Goal: Find specific page/section: Find specific page/section

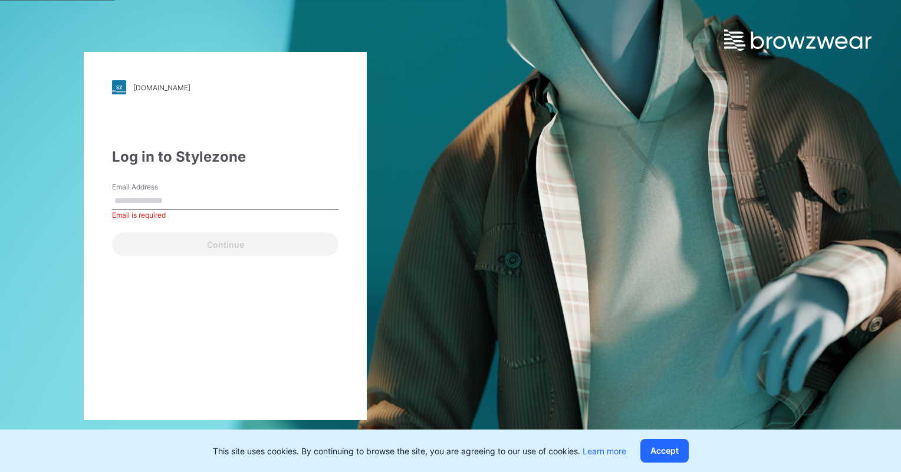
click at [258, 195] on input "Email Address" at bounding box center [225, 201] width 226 height 18
type input "**********"
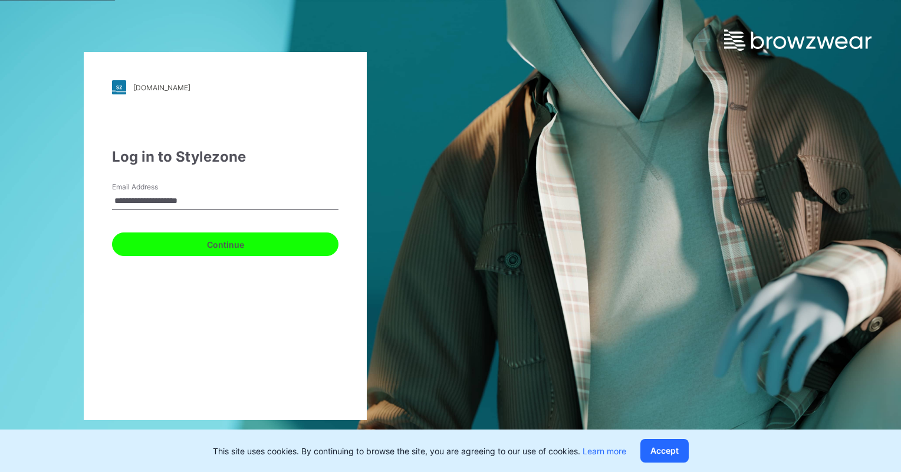
click at [189, 238] on button "Continue" at bounding box center [225, 244] width 226 height 24
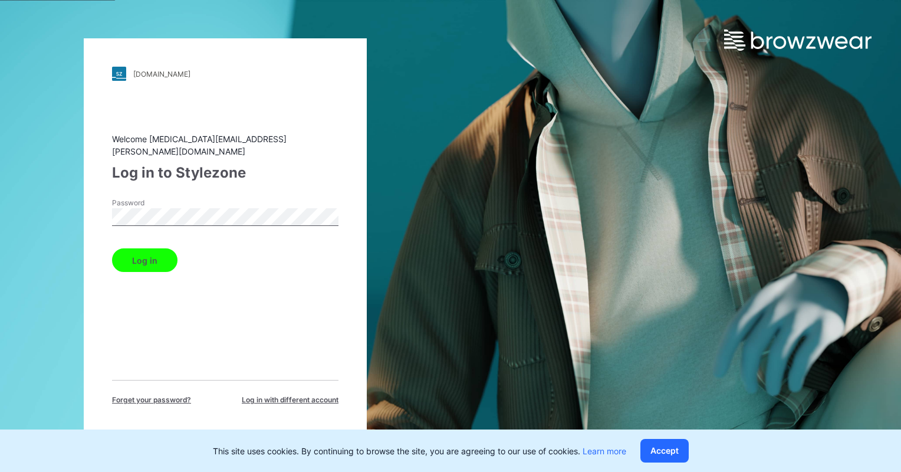
click at [112, 248] on button "Log in" at bounding box center [144, 260] width 65 height 24
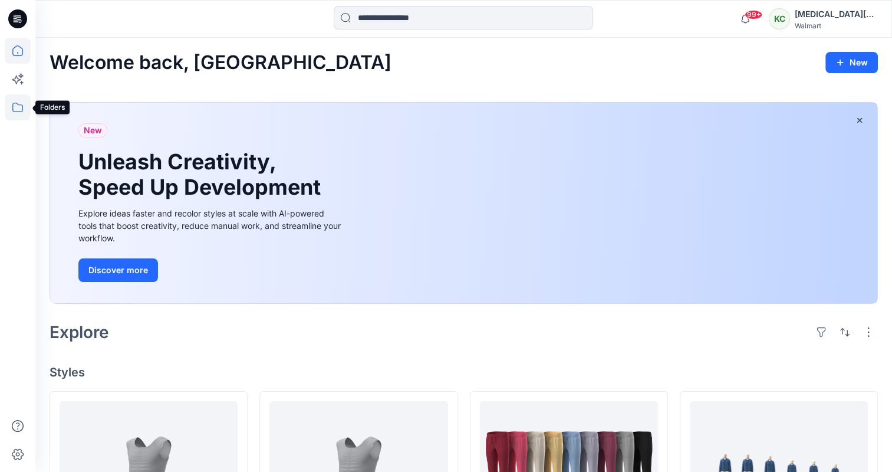
click at [14, 111] on icon at bounding box center [18, 107] width 26 height 26
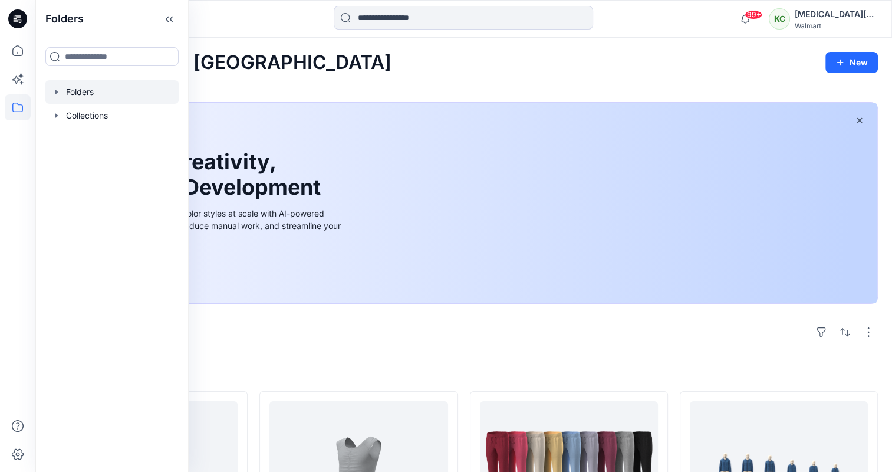
click at [65, 90] on div at bounding box center [112, 92] width 134 height 24
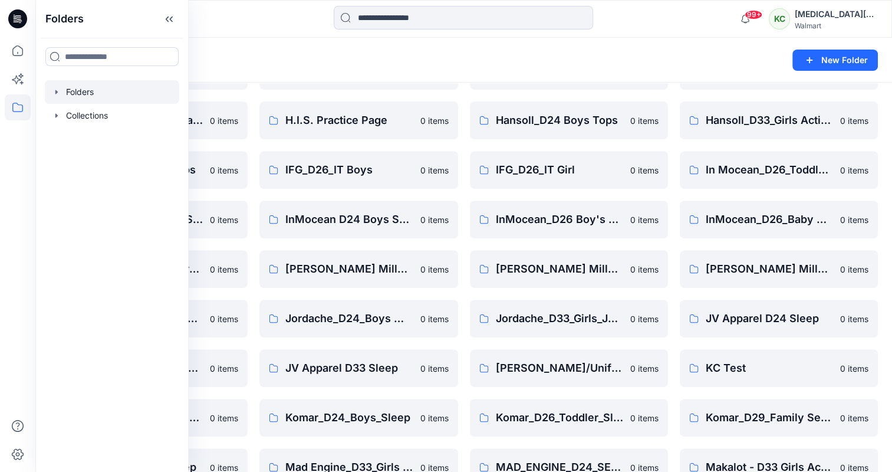
scroll to position [480, 0]
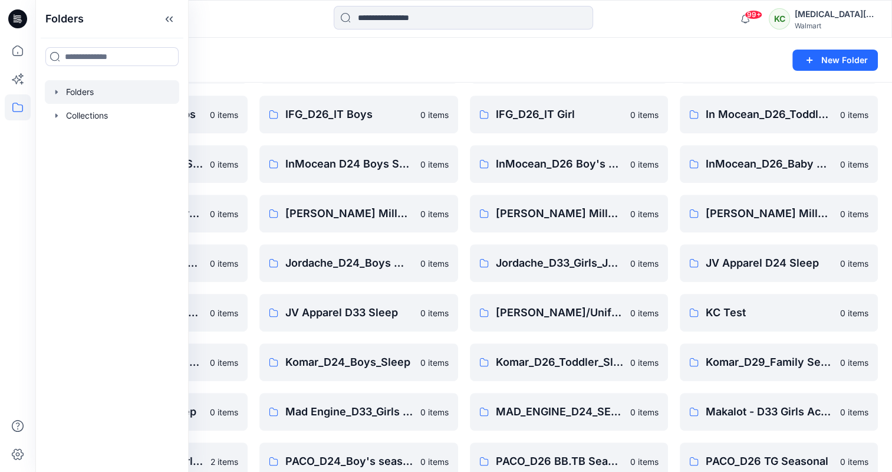
click at [450, 66] on div "Folders" at bounding box center [418, 60] width 736 height 17
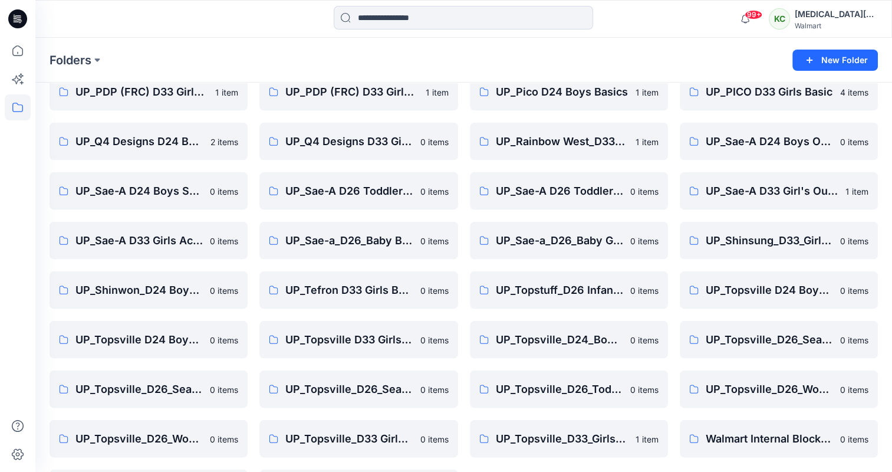
scroll to position [2582, 0]
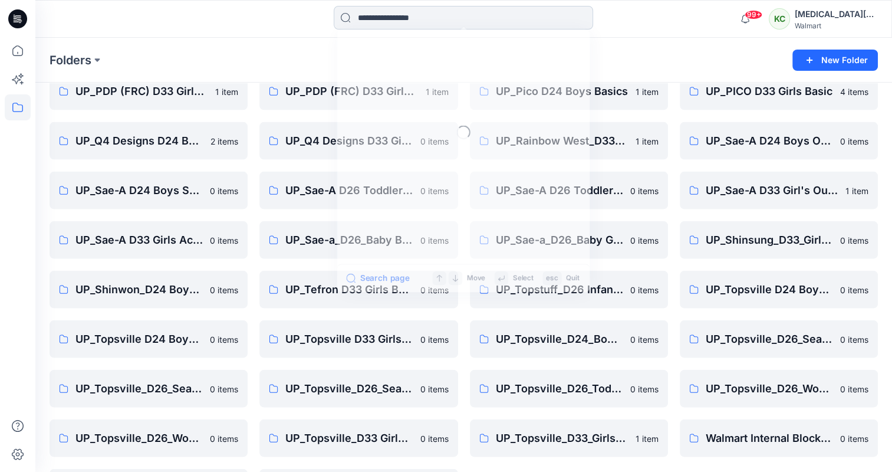
click at [444, 17] on input at bounding box center [463, 18] width 259 height 24
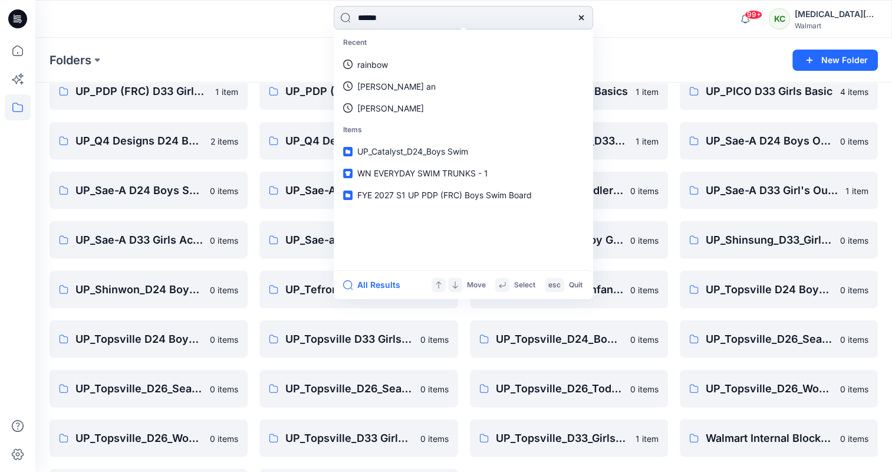
type input "*******"
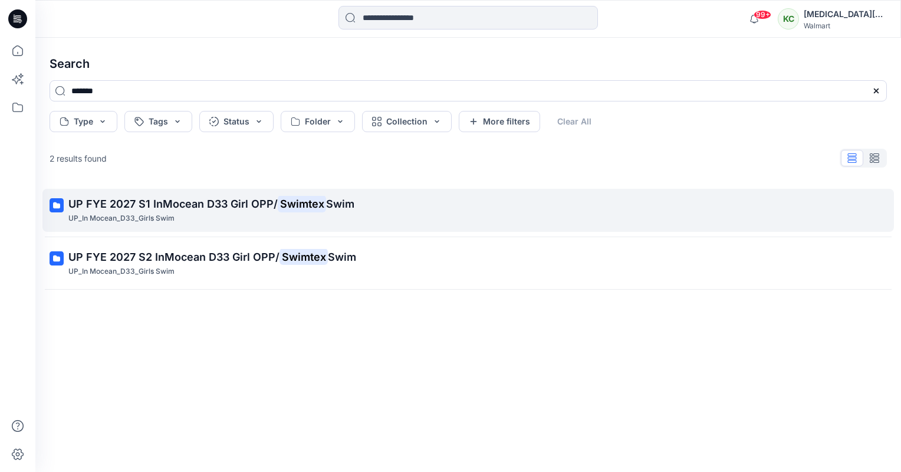
click at [177, 200] on span "UP FYE 2027 S1 InMocean D33 Girl OPP/" at bounding box center [172, 203] width 209 height 12
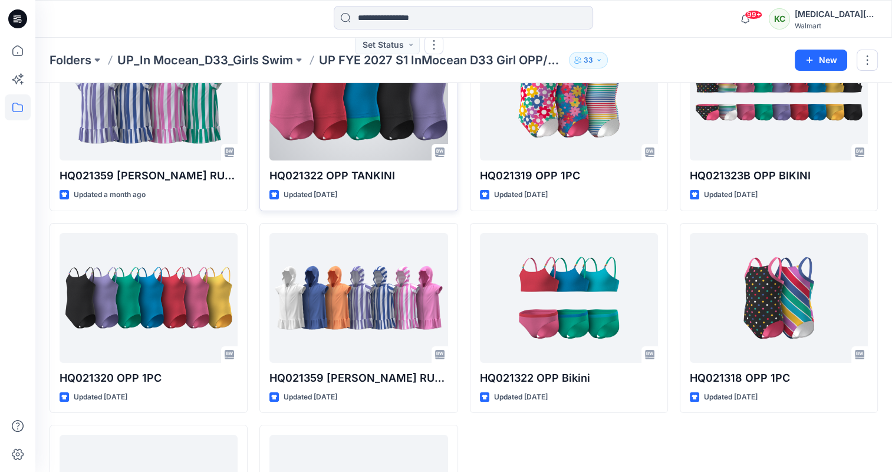
scroll to position [119, 0]
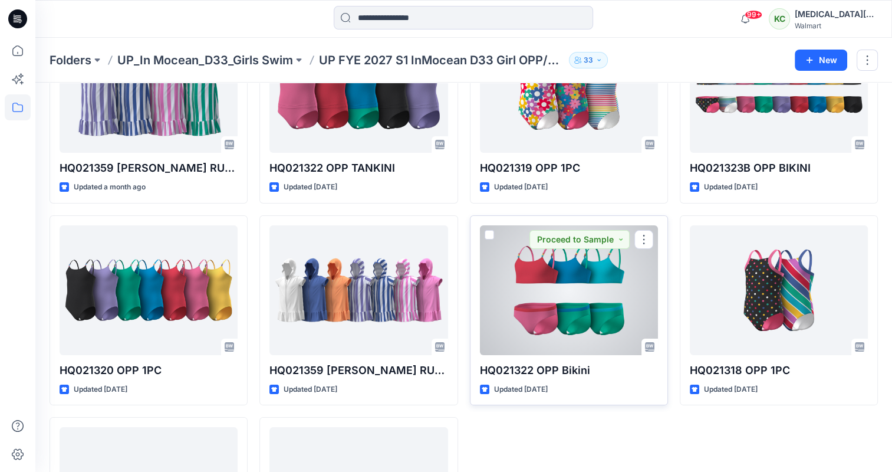
click at [556, 265] on div at bounding box center [569, 290] width 178 height 130
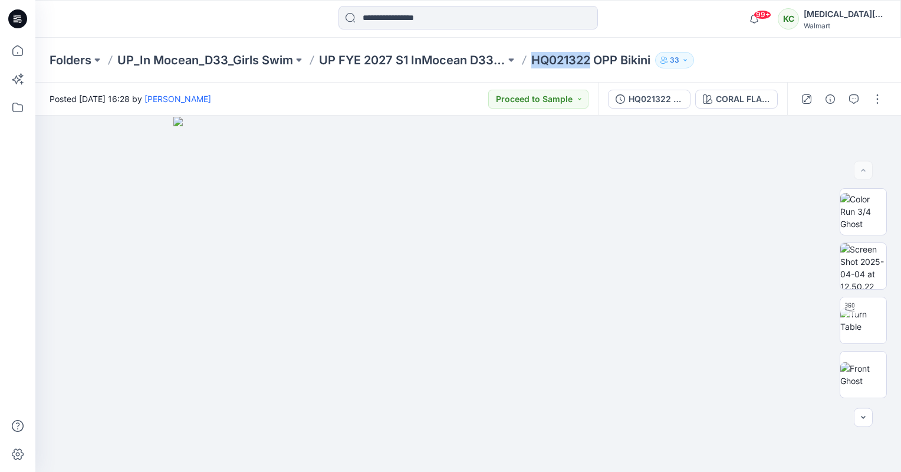
drag, startPoint x: 592, startPoint y: 57, endPoint x: 536, endPoint y: 58, distance: 55.4
click at [536, 58] on p "HQ021322 OPP Bikini" at bounding box center [590, 60] width 119 height 17
copy p "HQ021322"
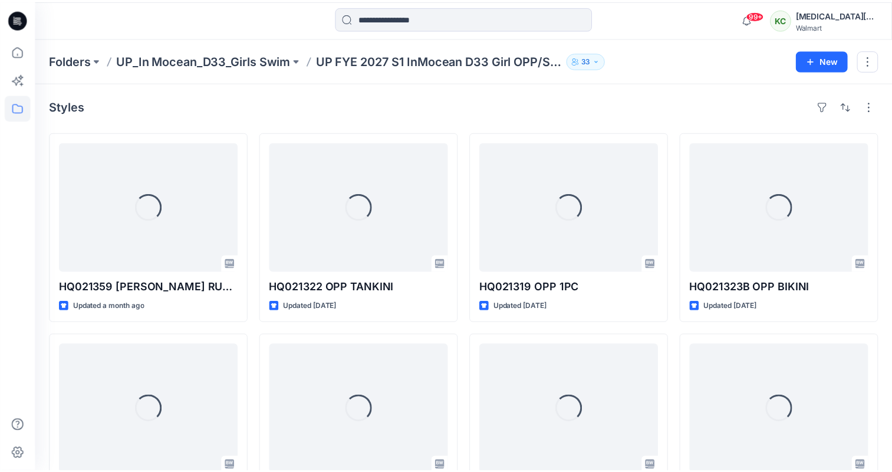
scroll to position [119, 0]
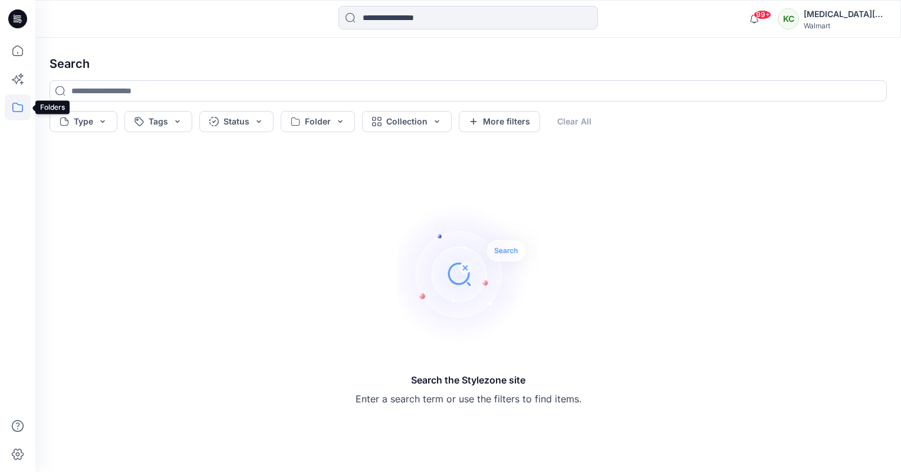
click at [17, 109] on icon at bounding box center [18, 107] width 26 height 26
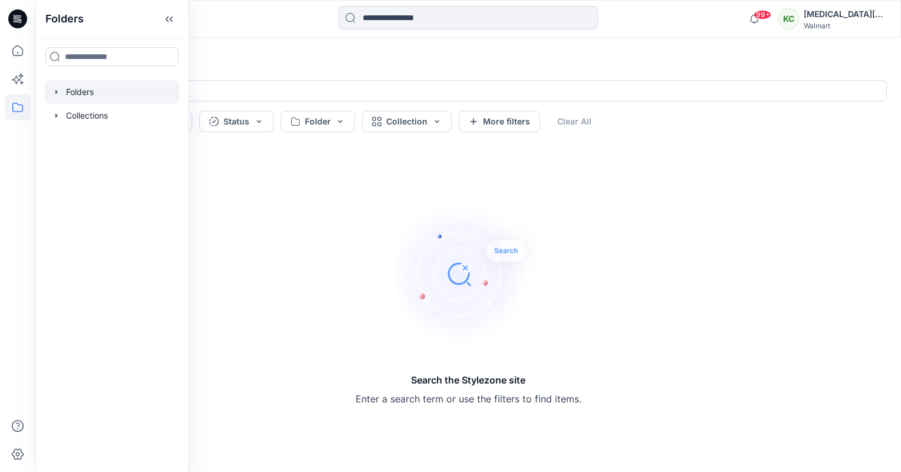
click at [89, 88] on div at bounding box center [112, 92] width 134 height 24
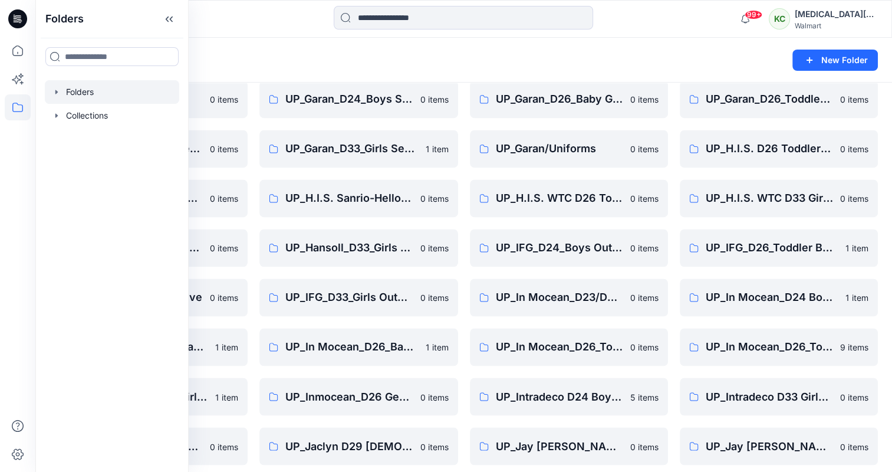
scroll to position [1834, 0]
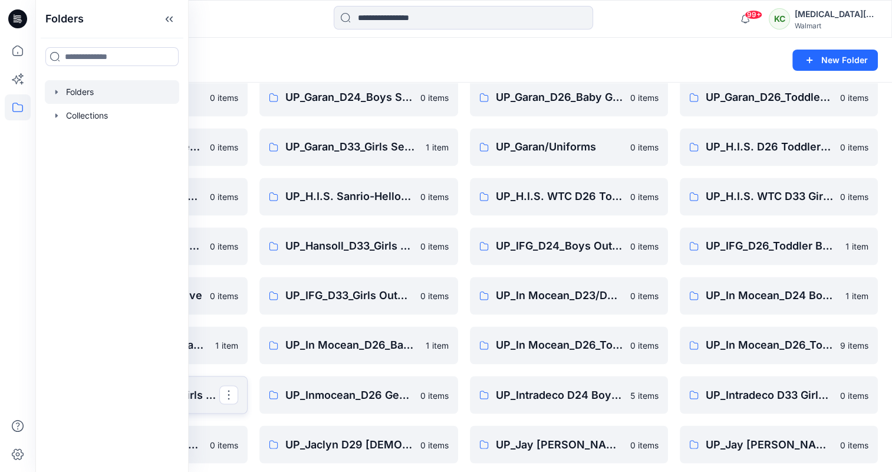
click at [197, 392] on p "UP_In Mocean_D33_Girls Swim" at bounding box center [147, 394] width 144 height 17
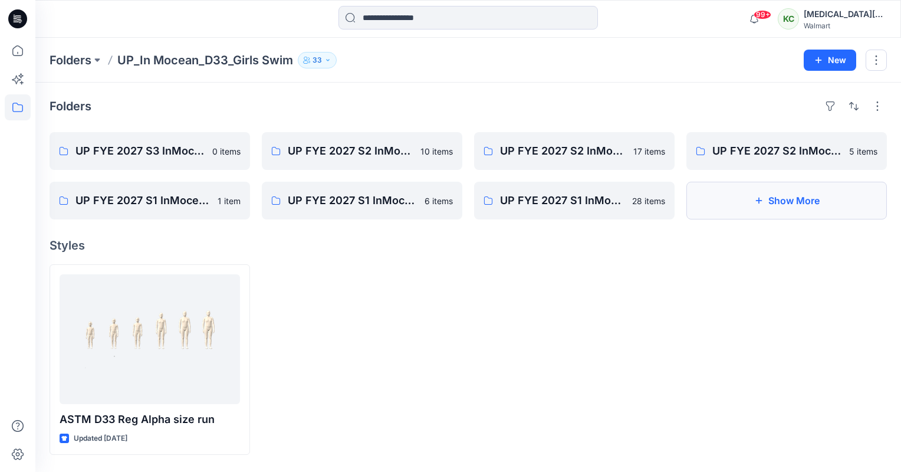
click at [781, 190] on button "Show More" at bounding box center [786, 201] width 200 height 38
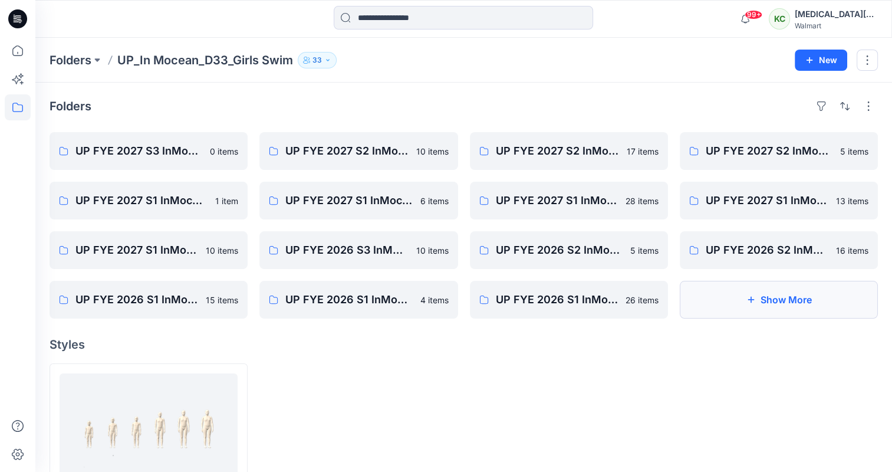
click at [779, 302] on button "Show More" at bounding box center [779, 300] width 198 height 38
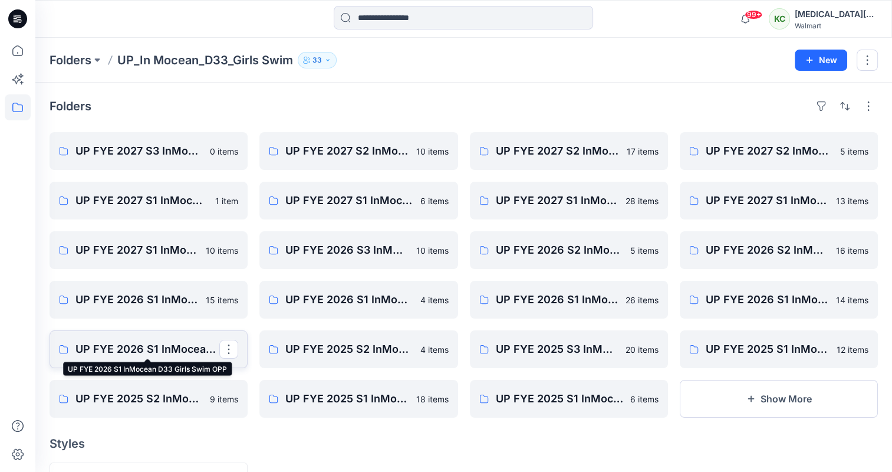
click at [160, 344] on p "UP FYE 2026 S1 InMocean D33 Girls Swim OPP" at bounding box center [147, 349] width 144 height 17
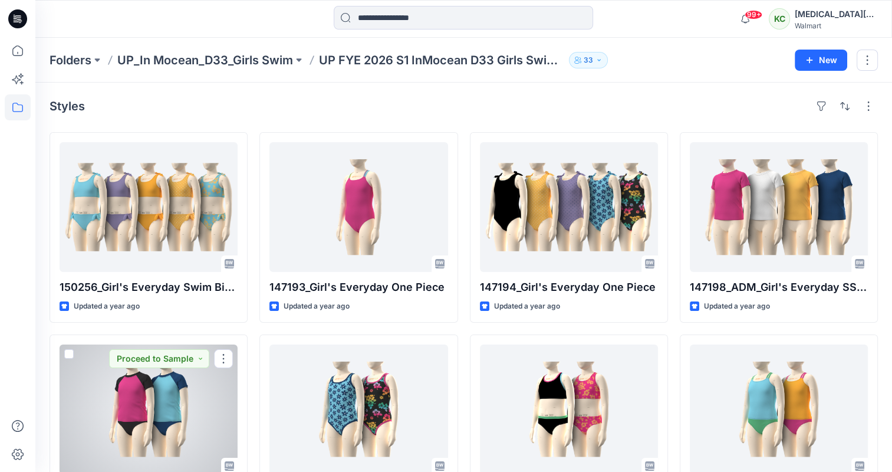
scroll to position [66, 0]
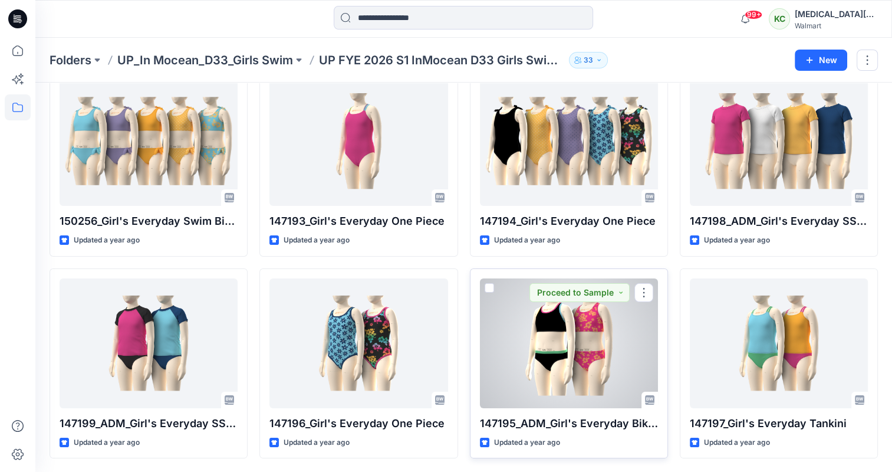
click at [553, 419] on p "147195_ADM_Girl's Everyday Bikini" at bounding box center [569, 423] width 178 height 17
click at [562, 351] on div at bounding box center [569, 343] width 178 height 130
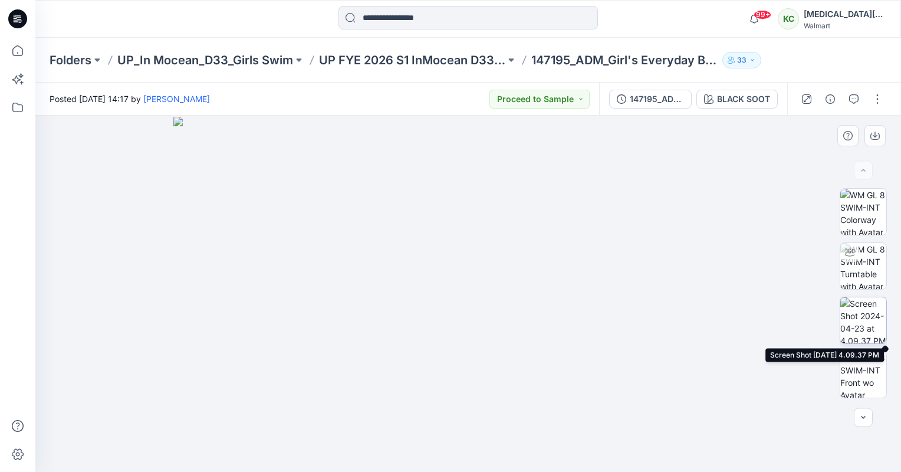
click at [873, 314] on img at bounding box center [863, 320] width 46 height 46
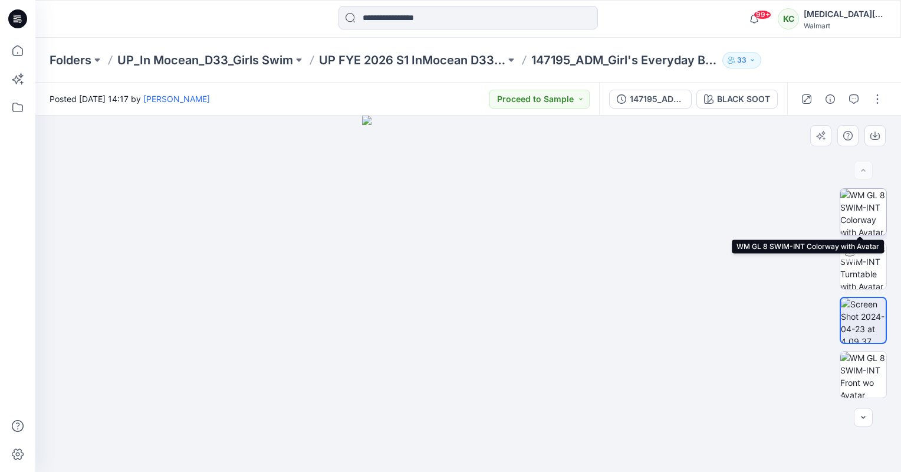
click at [862, 214] on img at bounding box center [863, 212] width 46 height 46
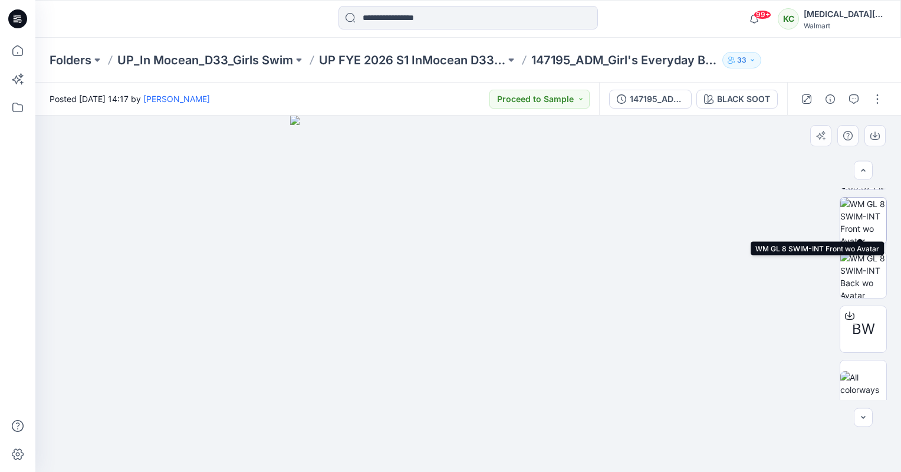
scroll to position [160, 0]
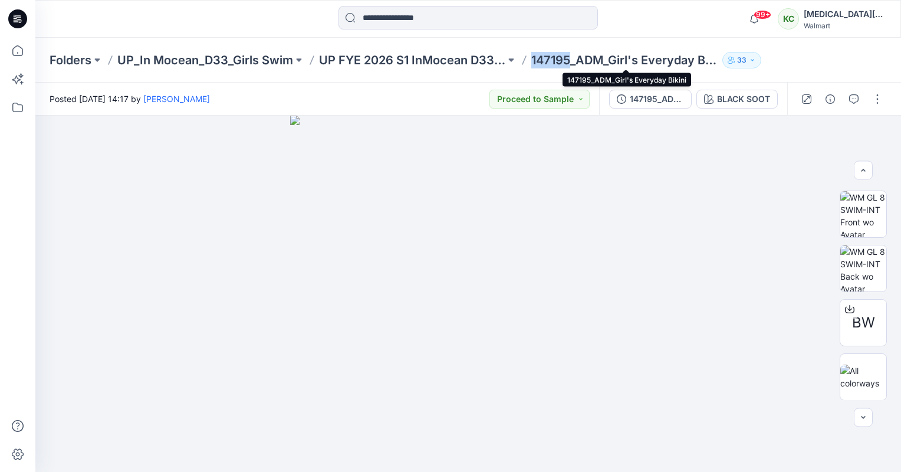
drag, startPoint x: 531, startPoint y: 61, endPoint x: 571, endPoint y: 65, distance: 40.2
click at [571, 65] on div "Folders UP_In Mocean_D33_Girls Swim UP FYE 2026 S1 InMocean D33 Girls Swim OPP …" at bounding box center [422, 60] width 745 height 17
copy p "147195"
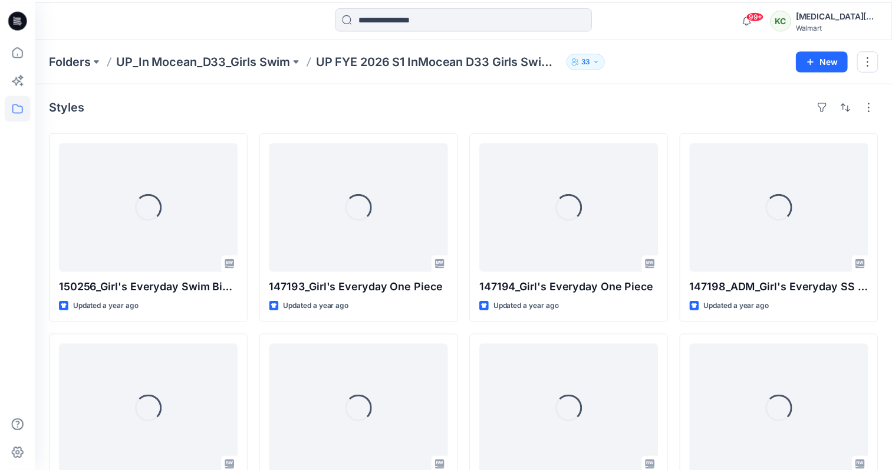
scroll to position [66, 0]
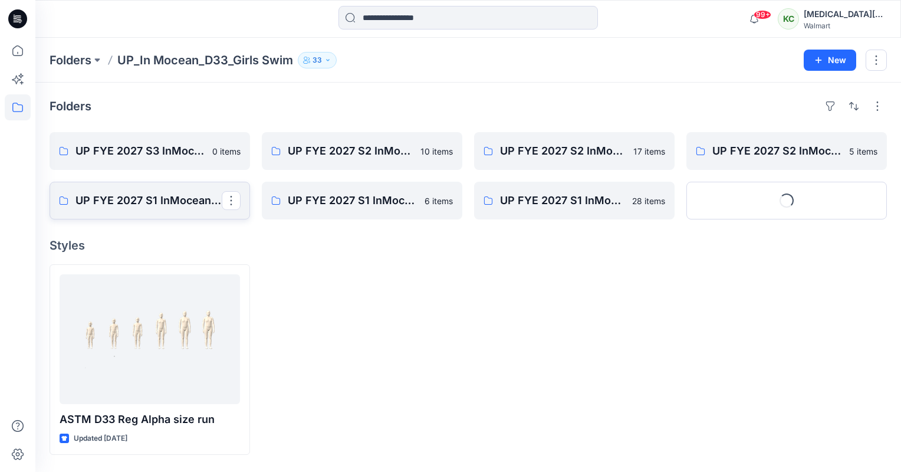
click at [145, 205] on p "UP FYE 2027 S1 InMocean D33 Girl Swim" at bounding box center [148, 200] width 146 height 17
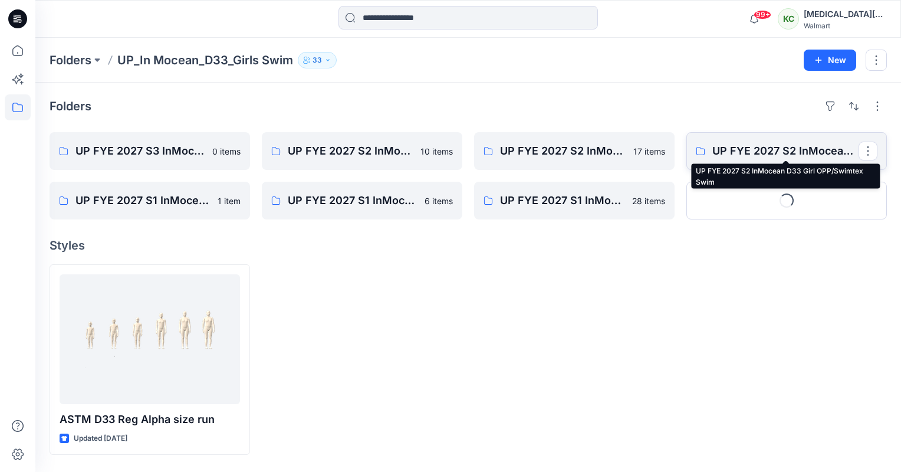
click at [787, 149] on p "UP FYE 2027 S2 InMocean D33 Girl OPP/Swimtex Swim" at bounding box center [785, 151] width 146 height 17
